Goal: Transaction & Acquisition: Purchase product/service

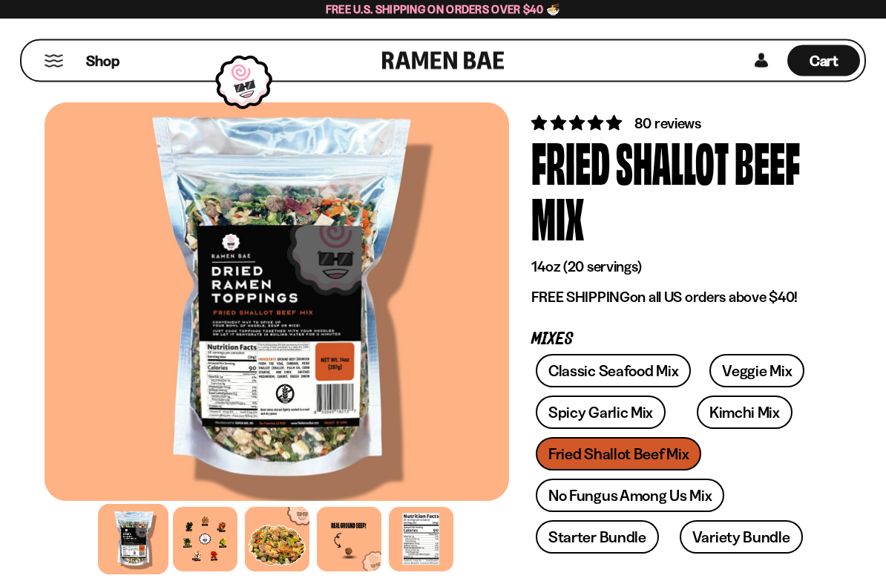
scroll to position [45, 0]
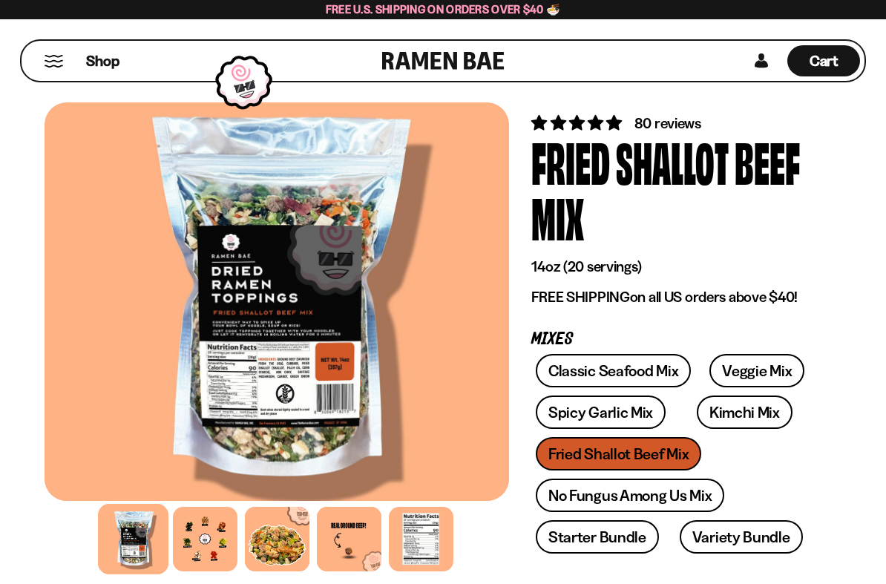
click at [631, 411] on link "Spicy Garlic Mix" at bounding box center [601, 411] width 130 height 33
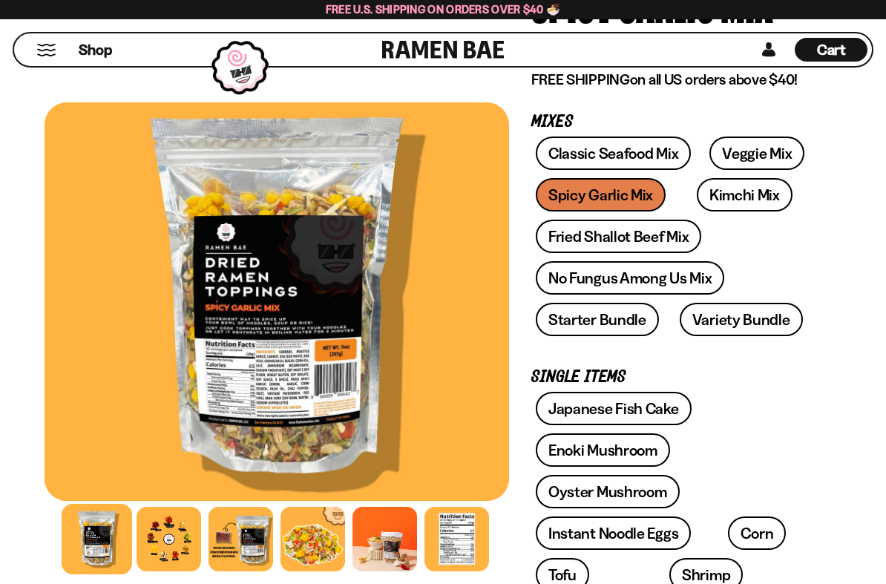
scroll to position [220, 0]
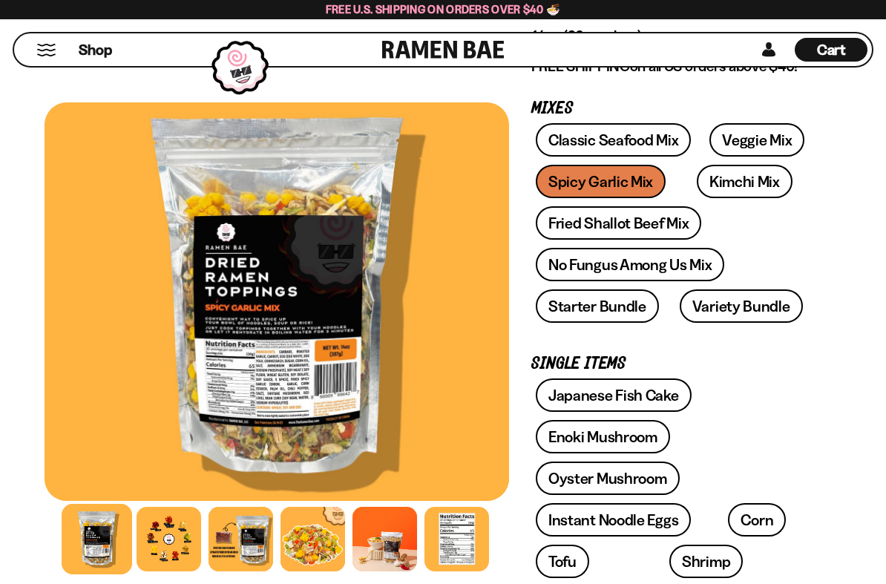
click at [169, 511] on div at bounding box center [169, 539] width 65 height 65
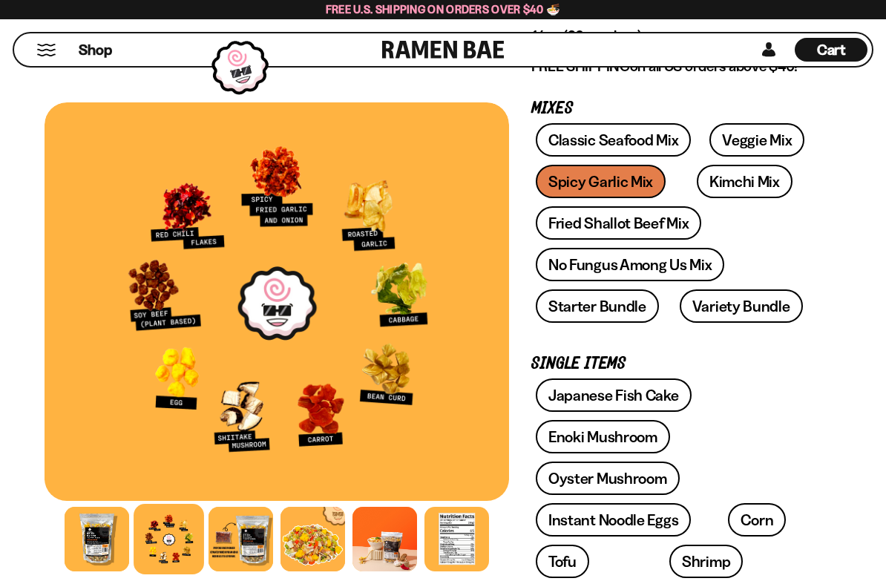
click at [672, 221] on link "Fried Shallot Beef Mix" at bounding box center [618, 222] width 165 height 33
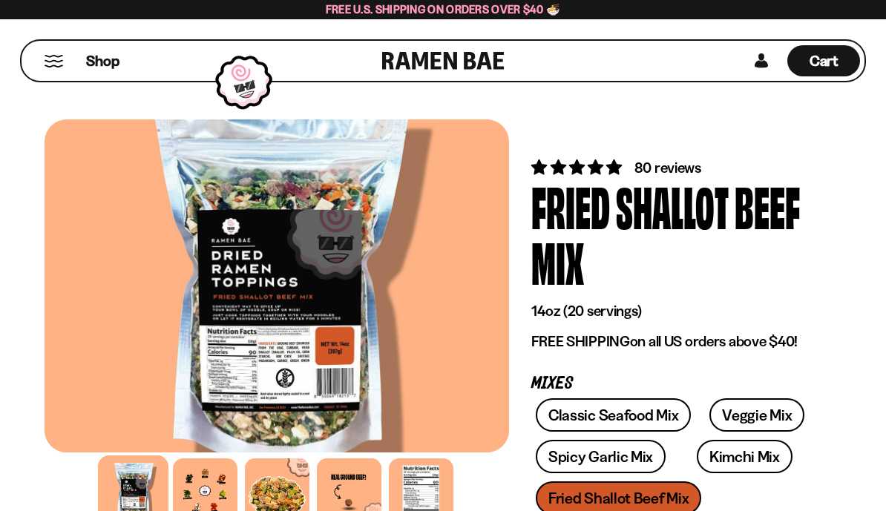
click at [199, 485] on div at bounding box center [205, 491] width 65 height 65
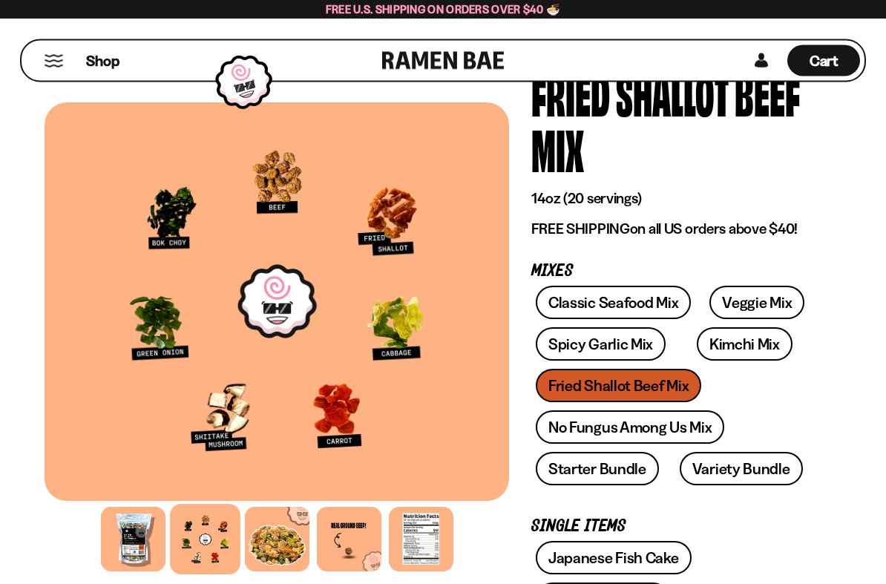
scroll to position [114, 0]
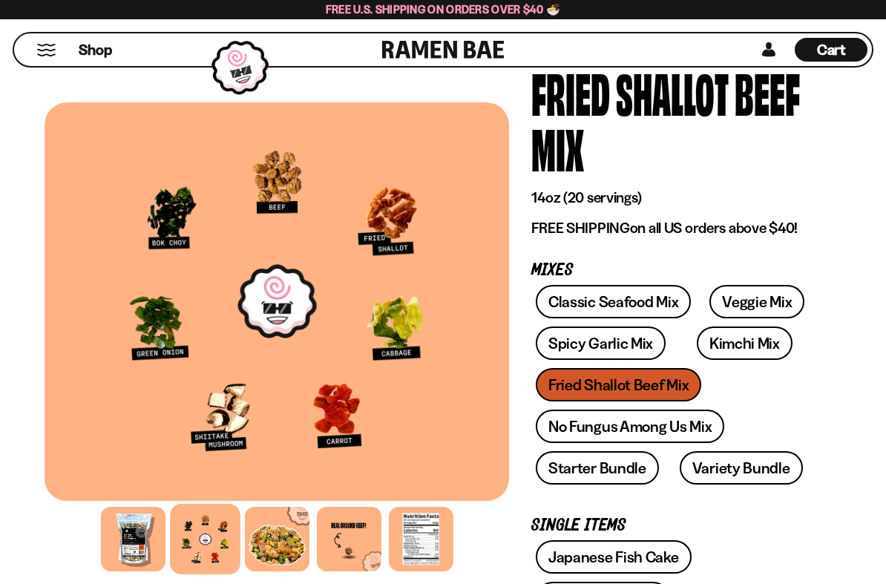
click at [756, 301] on link "Veggie Mix" at bounding box center [756, 301] width 95 height 33
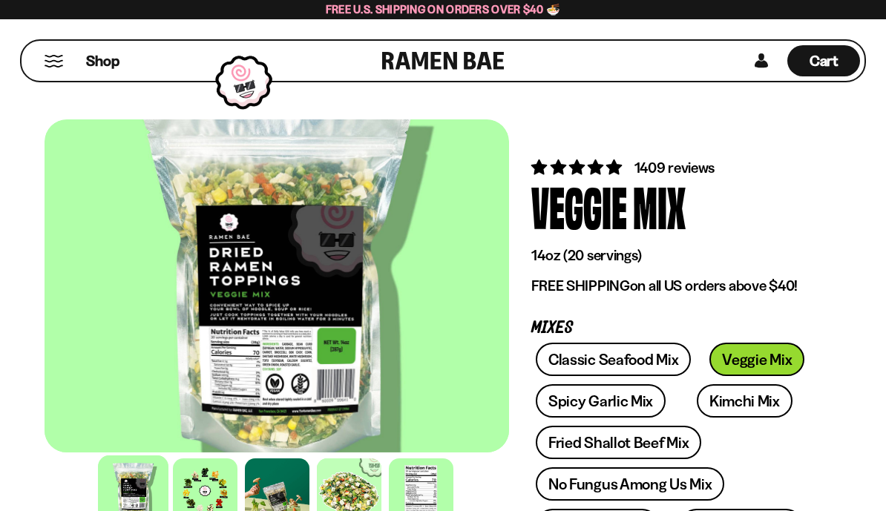
click at [209, 487] on div at bounding box center [205, 491] width 65 height 65
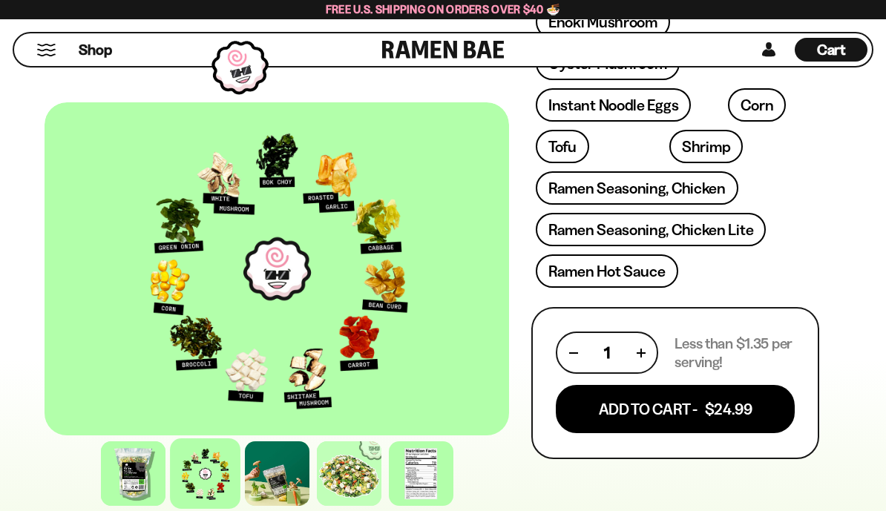
scroll to position [634, 0]
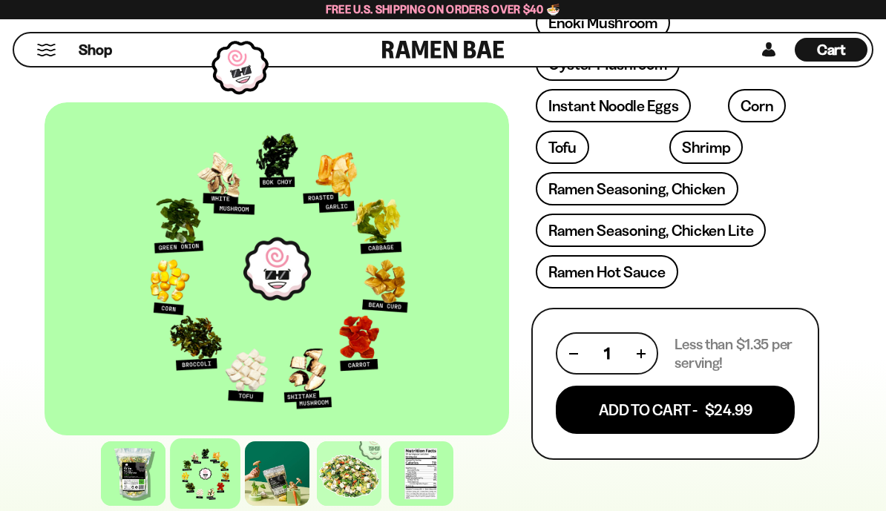
click at [725, 415] on button "Add To Cart - $24.99" at bounding box center [675, 410] width 239 height 48
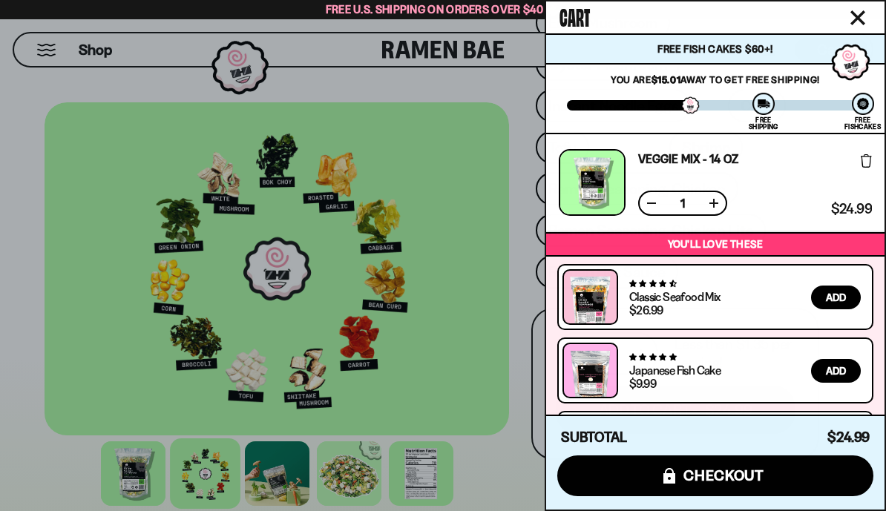
click at [477, 314] on div at bounding box center [443, 255] width 886 height 511
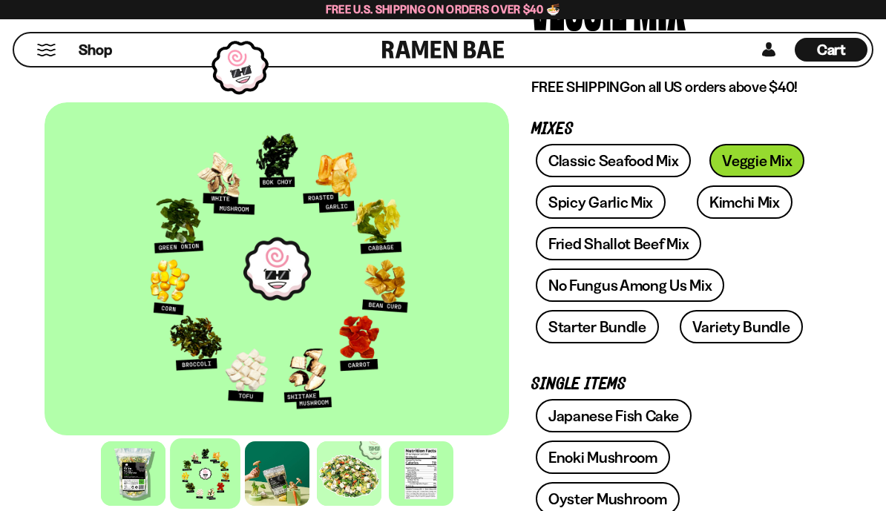
scroll to position [196, 0]
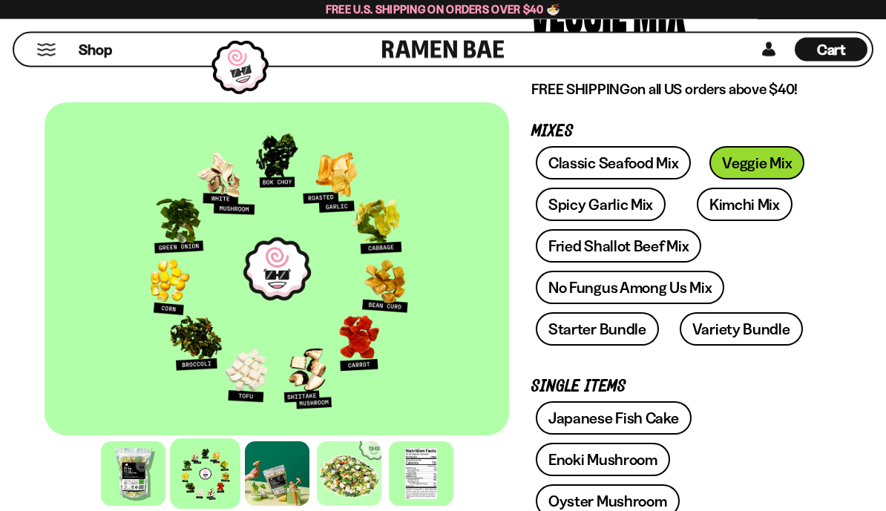
click at [625, 203] on link "Spicy Garlic Mix" at bounding box center [601, 204] width 130 height 33
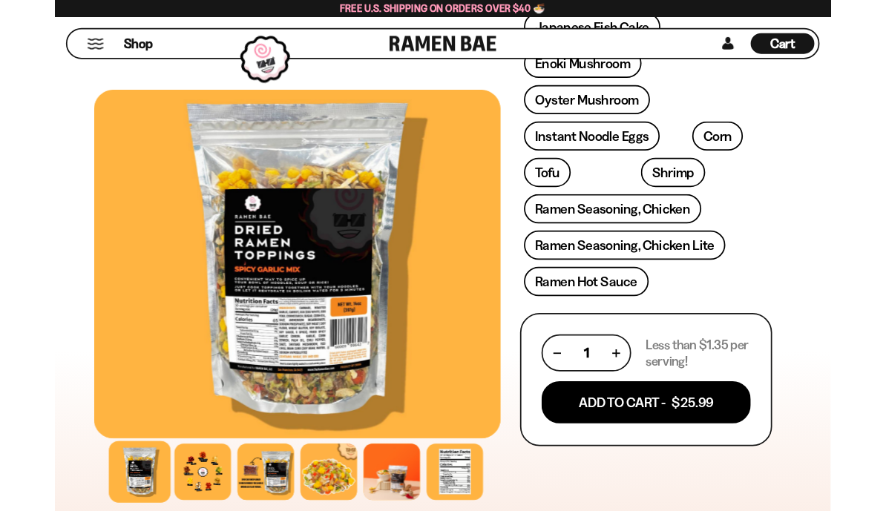
scroll to position [585, 0]
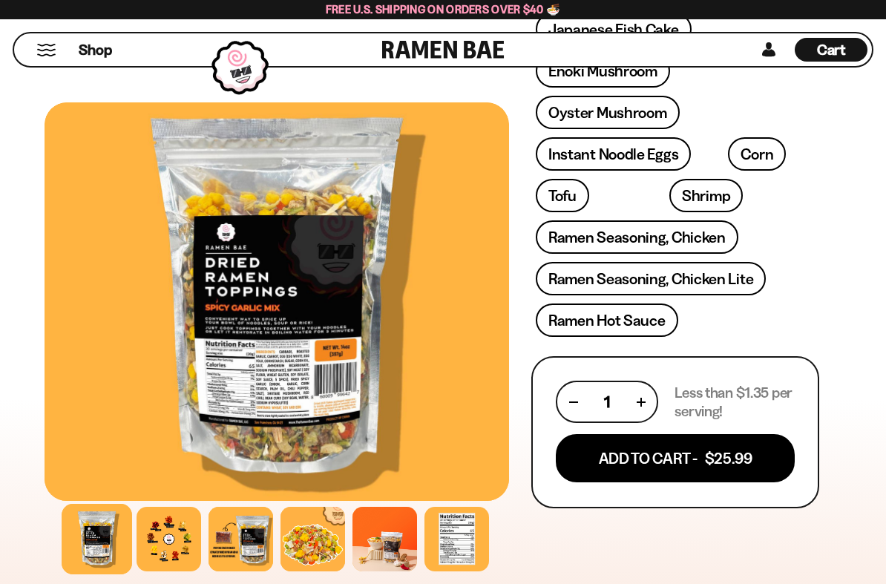
click at [744, 459] on button "Add To Cart - $25.99" at bounding box center [675, 458] width 239 height 48
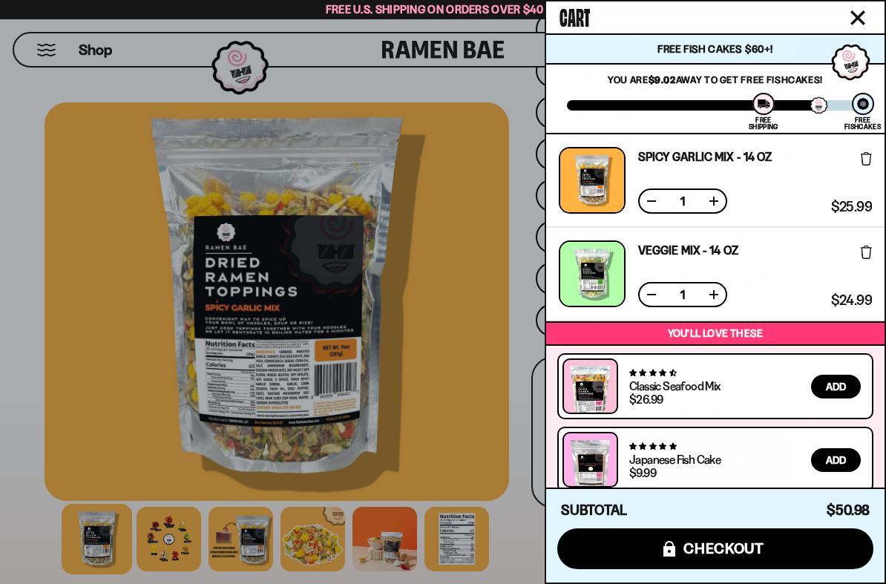
click at [772, 511] on button "icons8-lock checkout" at bounding box center [715, 548] width 316 height 41
